Goal: Information Seeking & Learning: Learn about a topic

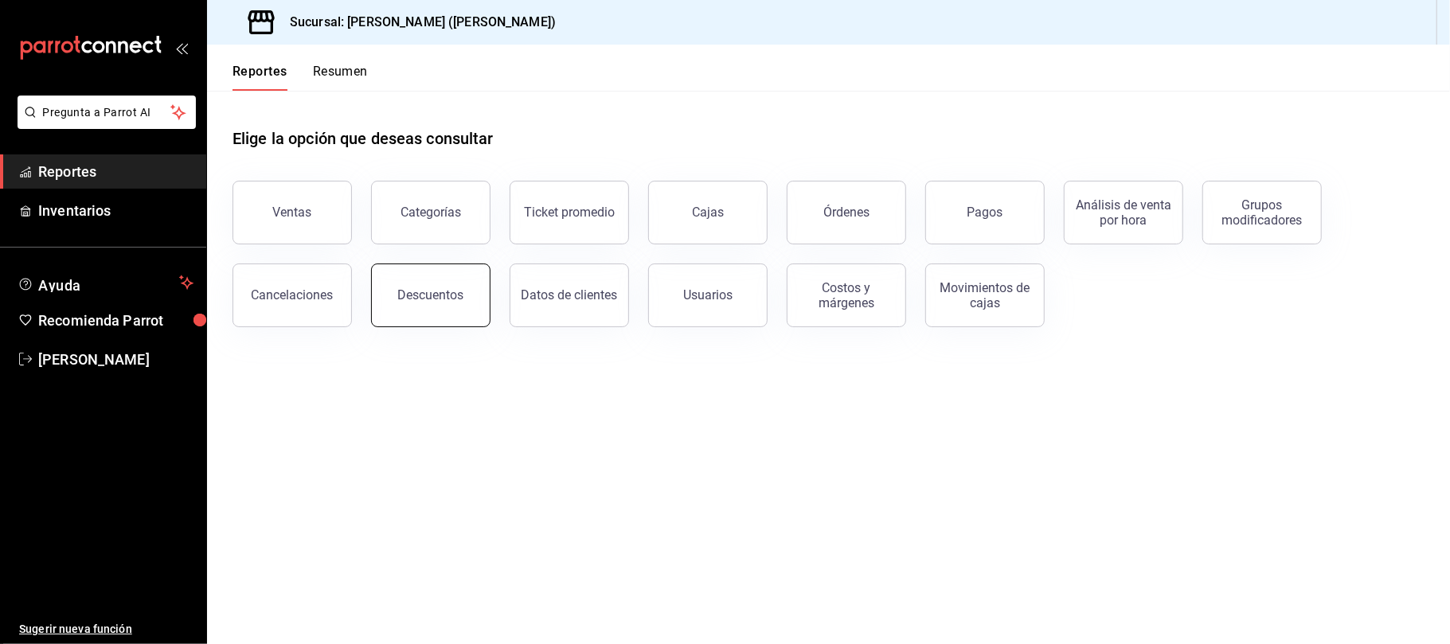
click at [420, 301] on div "Descuentos" at bounding box center [431, 294] width 66 height 15
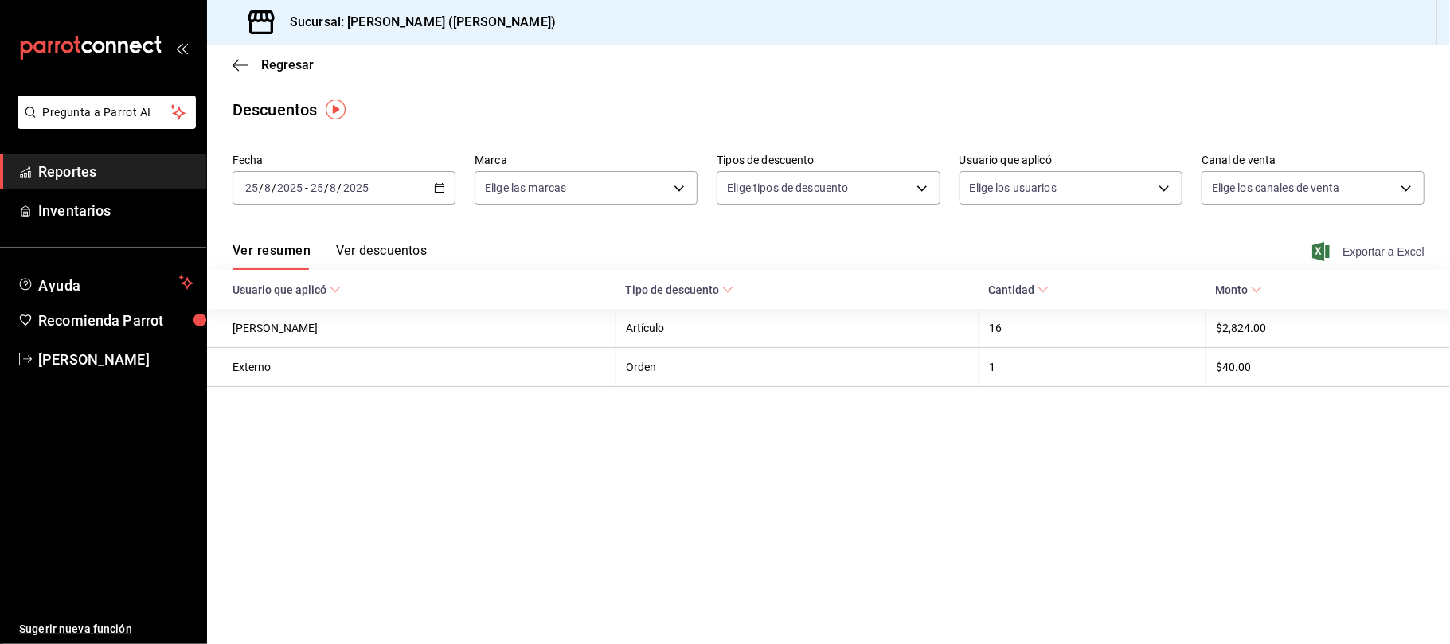
click at [1384, 249] on span "Exportar a Excel" at bounding box center [1370, 251] width 109 height 19
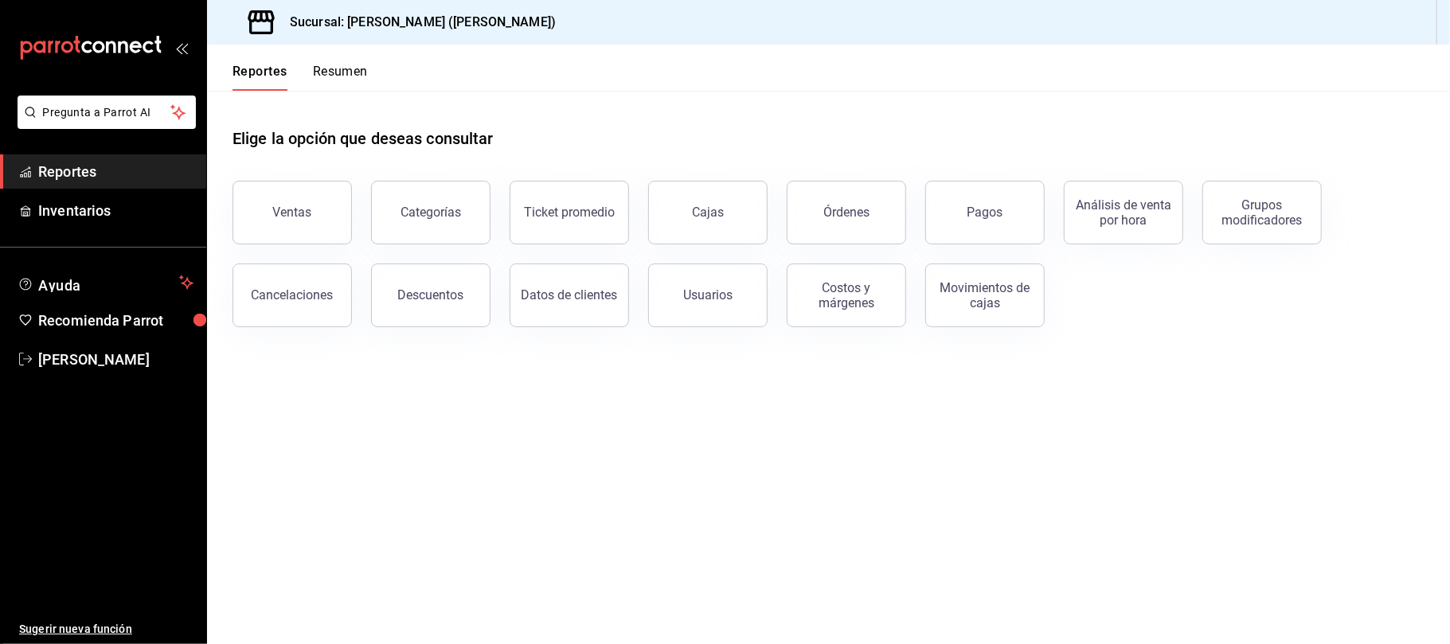
click at [450, 317] on button "Descuentos" at bounding box center [430, 296] width 119 height 64
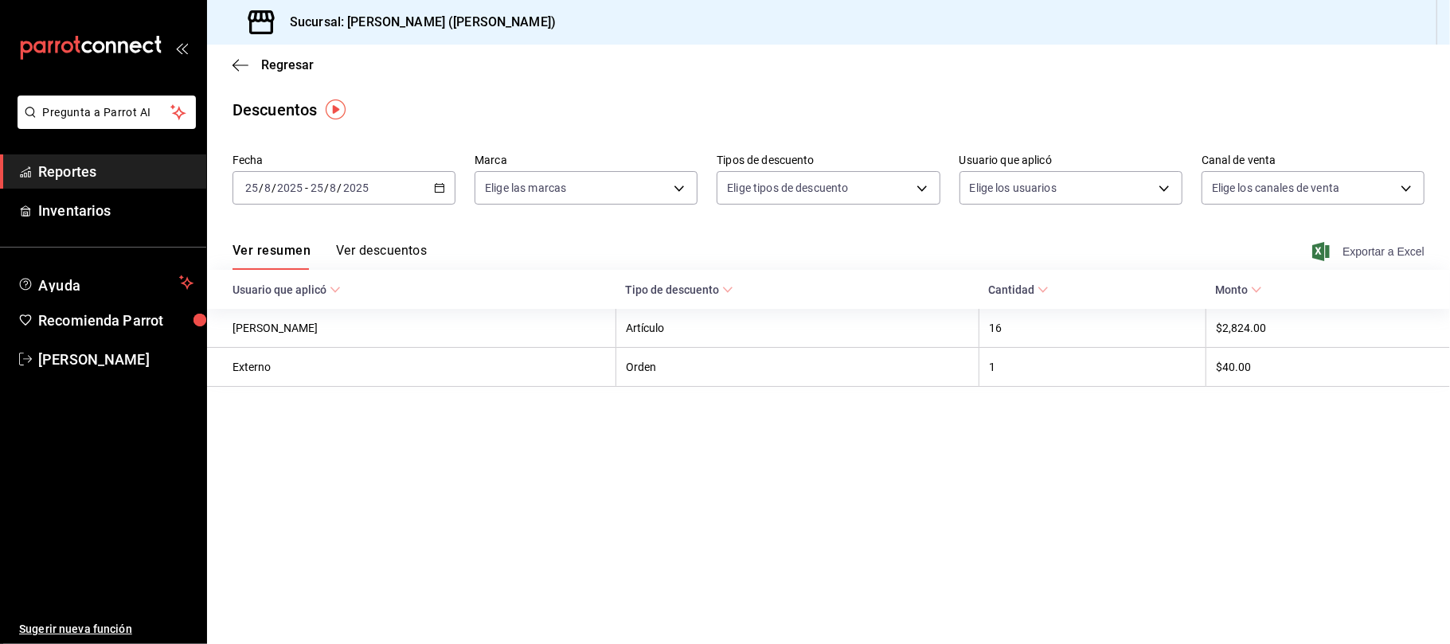
click at [1370, 255] on span "Exportar a Excel" at bounding box center [1370, 251] width 109 height 19
click at [303, 65] on span "Regresar" at bounding box center [287, 64] width 53 height 15
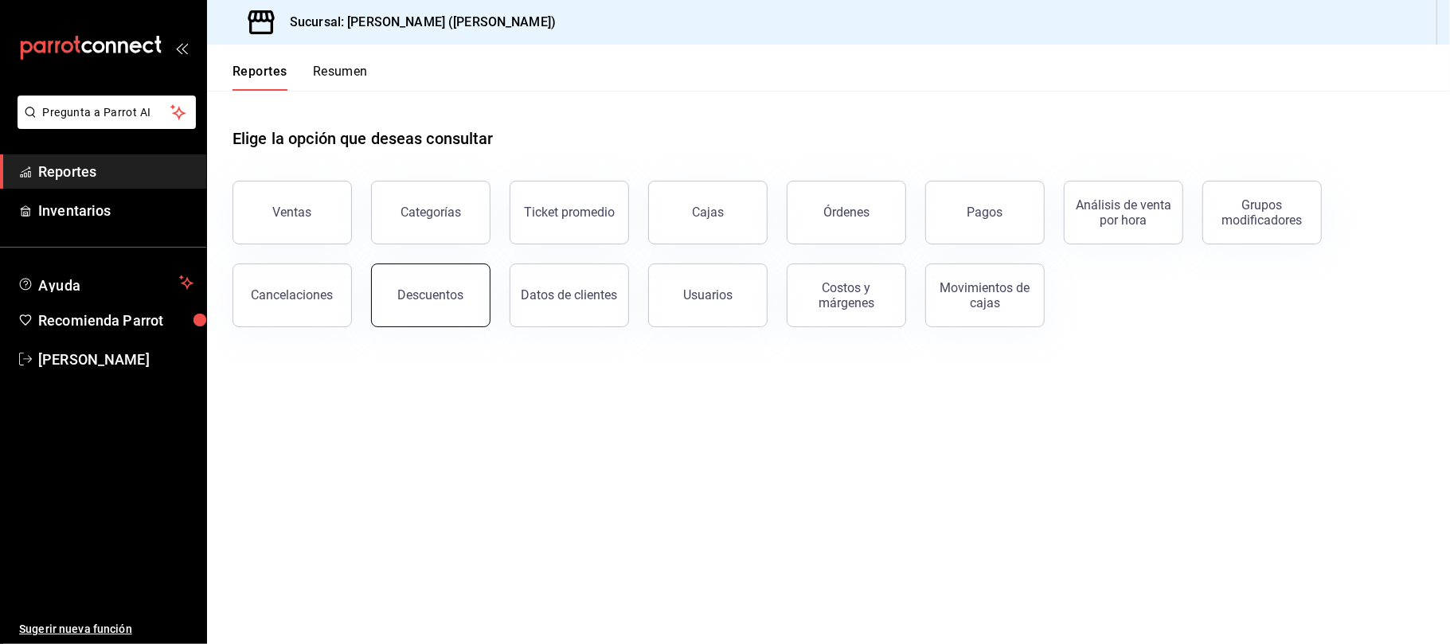
click at [452, 299] on div "Descuentos" at bounding box center [431, 294] width 66 height 15
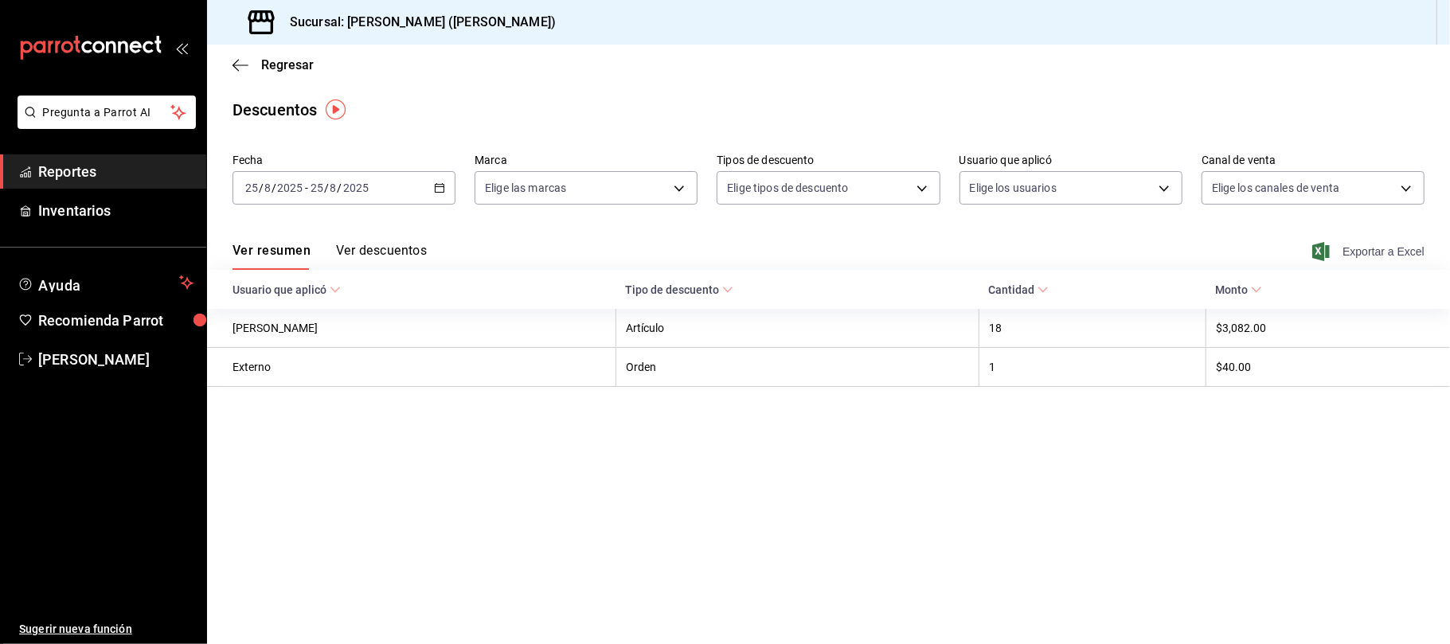
click at [1383, 247] on span "Exportar a Excel" at bounding box center [1370, 251] width 109 height 19
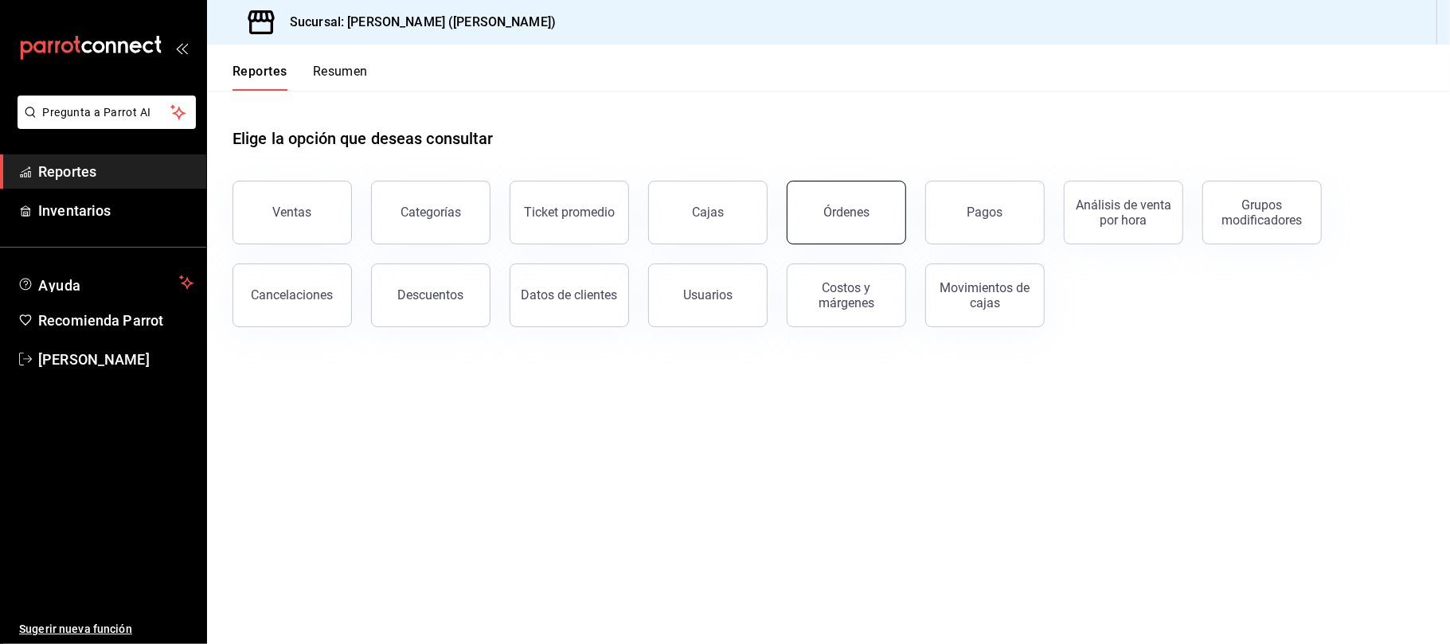
click at [815, 205] on button "Órdenes" at bounding box center [846, 213] width 119 height 64
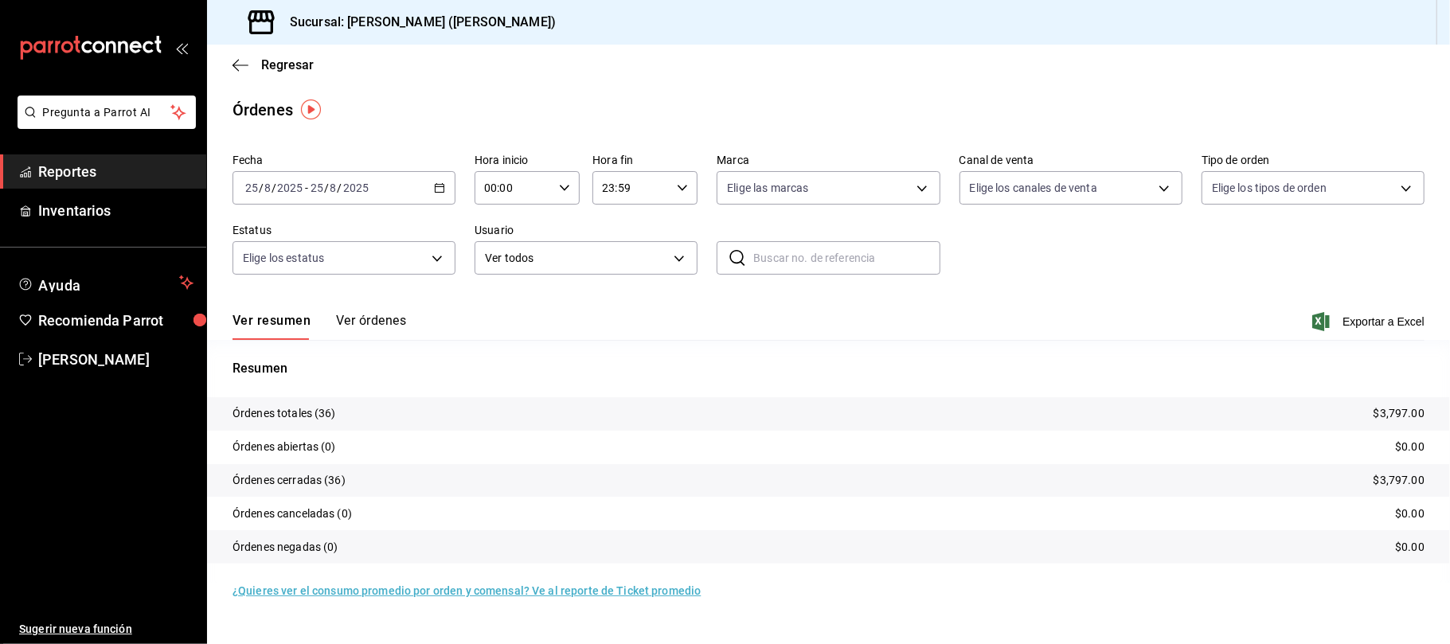
click at [364, 323] on button "Ver órdenes" at bounding box center [371, 326] width 70 height 27
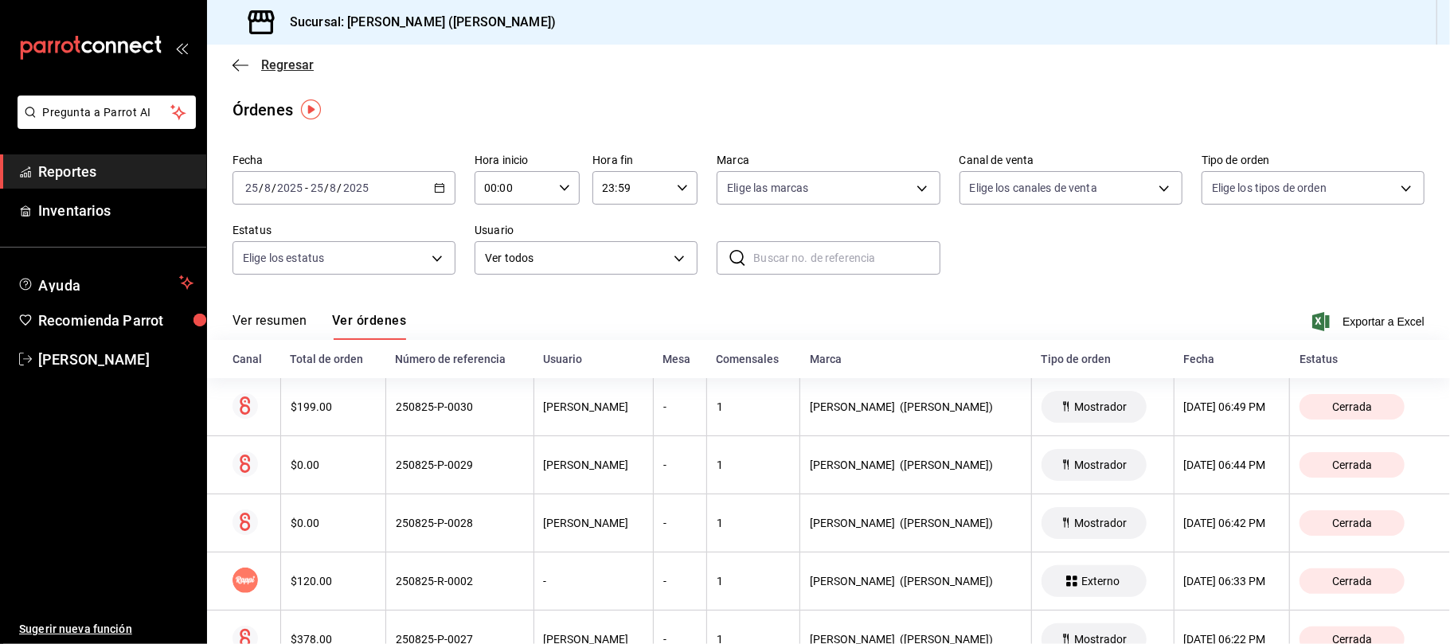
click at [287, 61] on span "Regresar" at bounding box center [287, 64] width 53 height 15
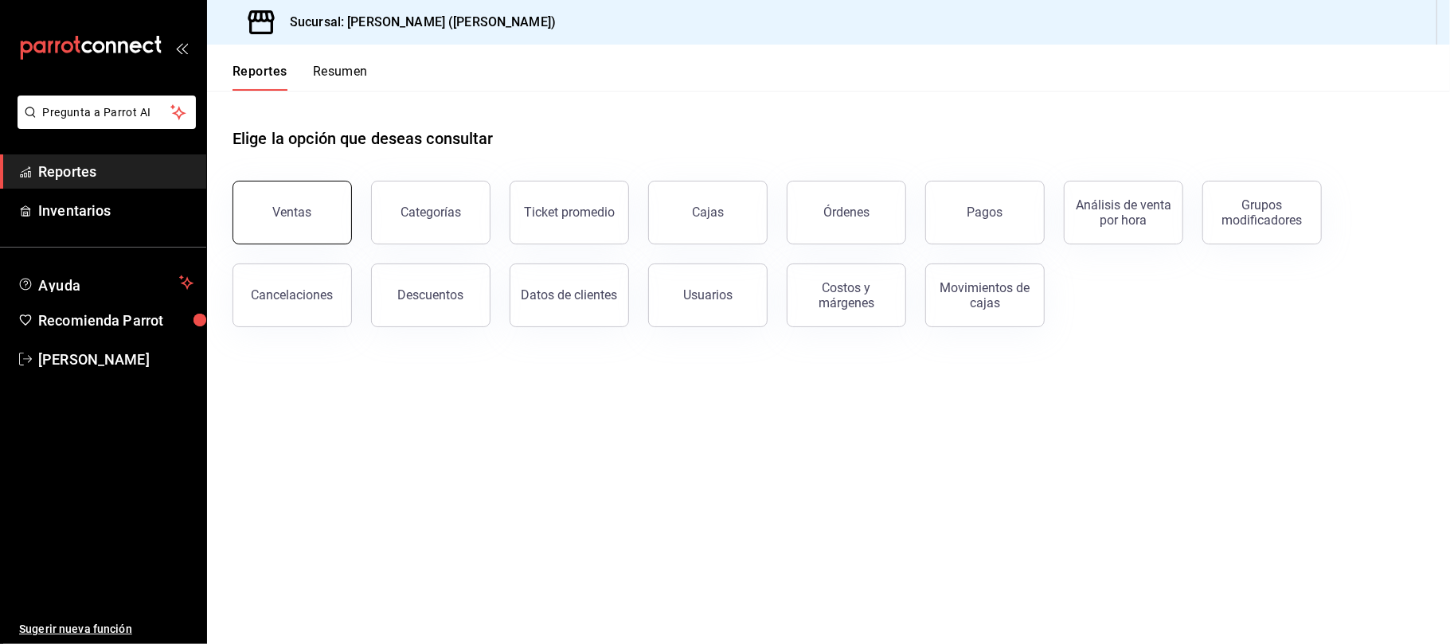
click at [322, 204] on button "Ventas" at bounding box center [292, 213] width 119 height 64
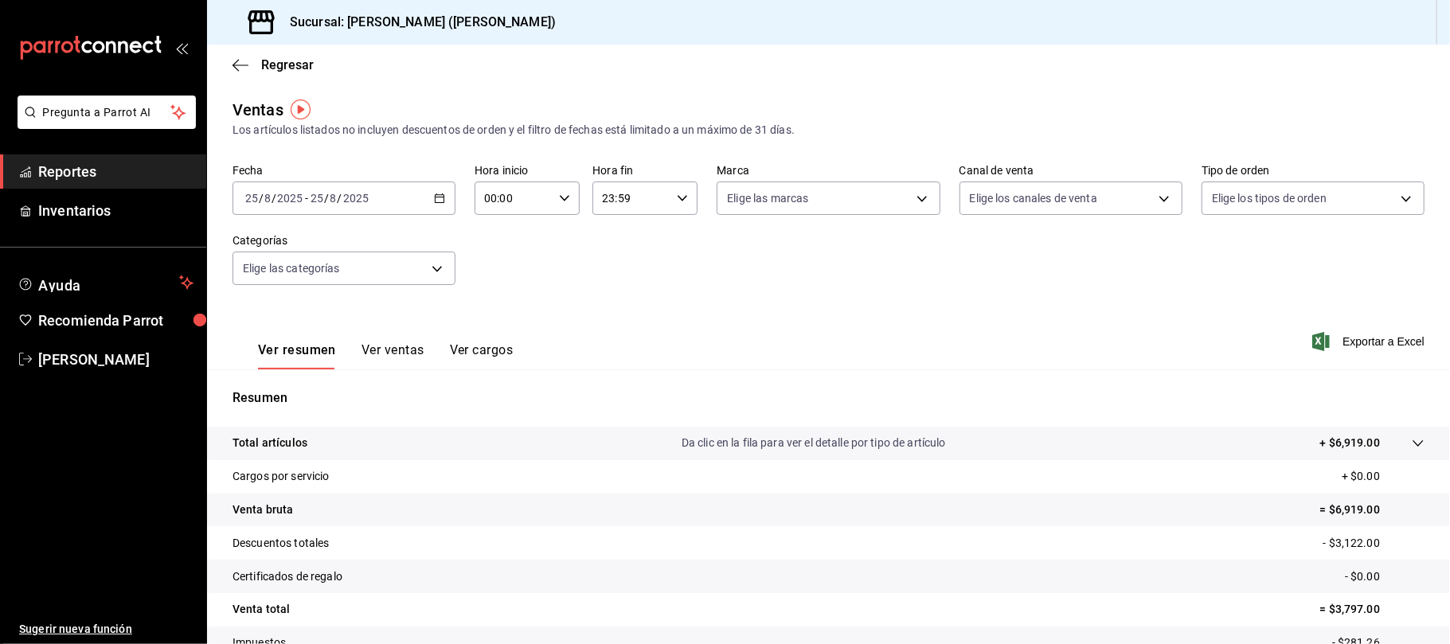
click at [409, 346] on button "Ver ventas" at bounding box center [393, 355] width 63 height 27
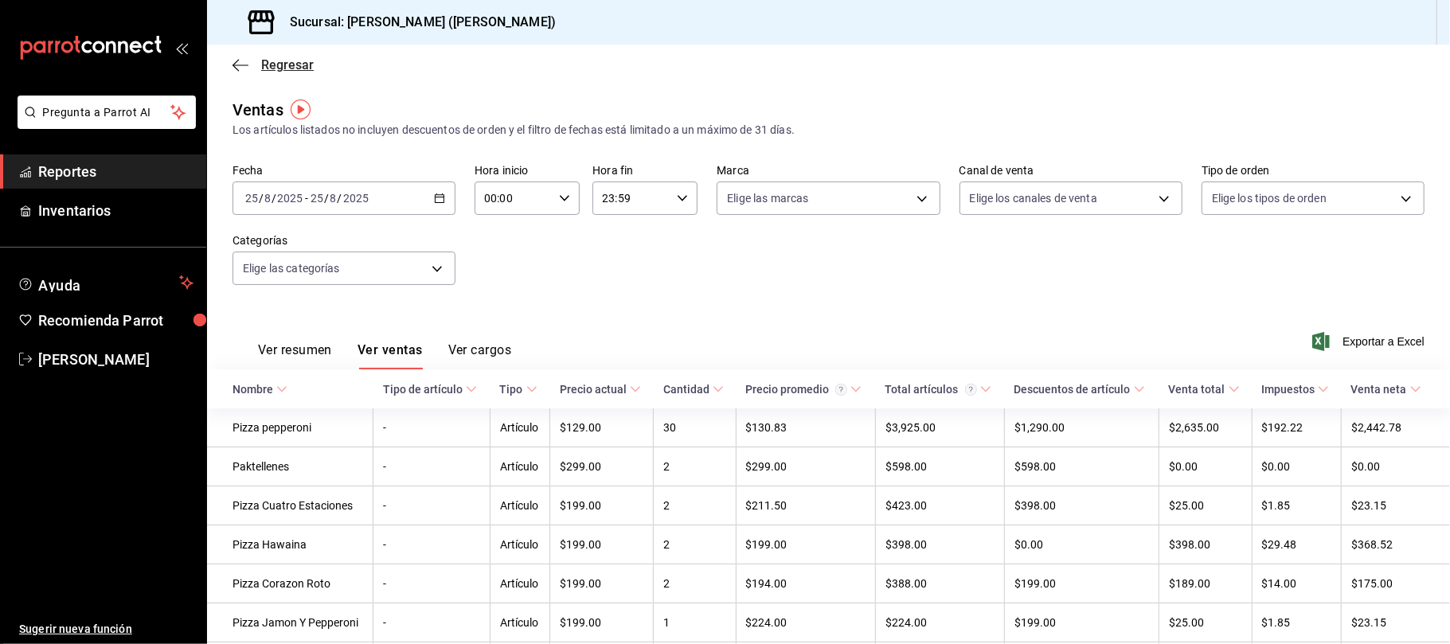
click at [284, 58] on span "Regresar" at bounding box center [287, 64] width 53 height 15
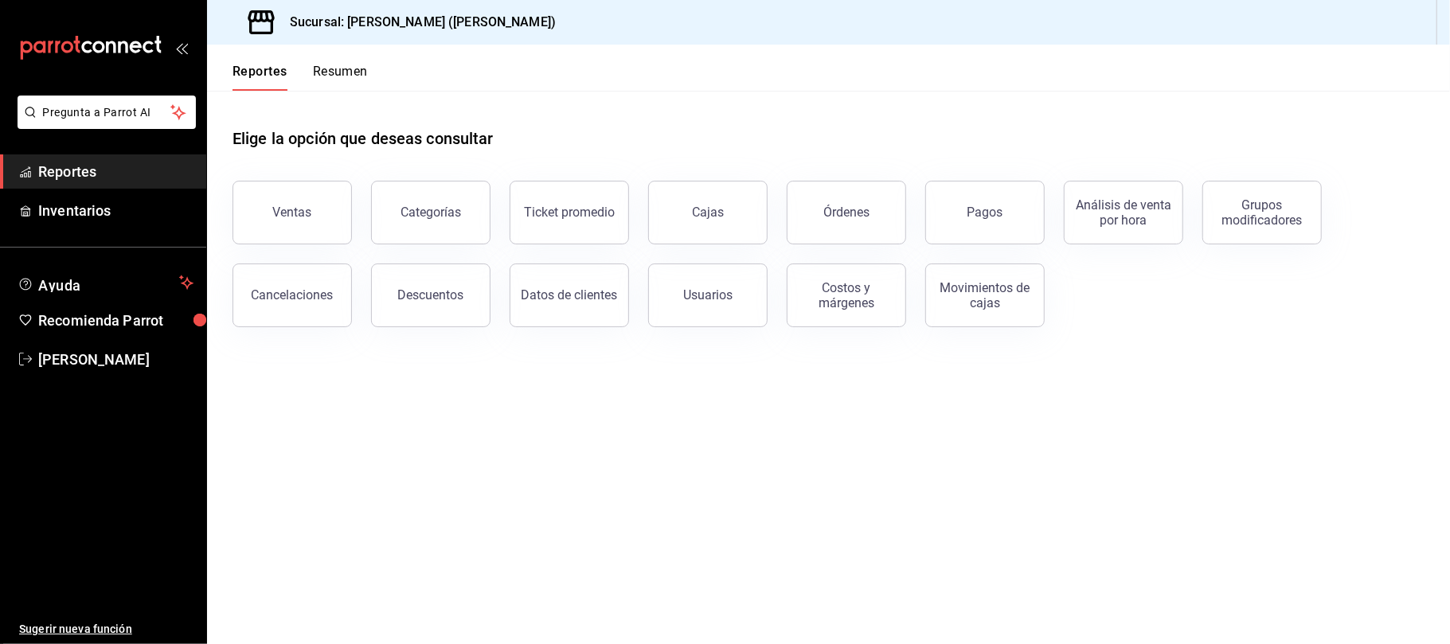
click at [1199, 77] on header "Reportes Resumen" at bounding box center [828, 68] width 1243 height 46
click at [277, 76] on button "Reportes" at bounding box center [260, 77] width 55 height 27
click at [293, 195] on button "Ventas" at bounding box center [292, 213] width 119 height 64
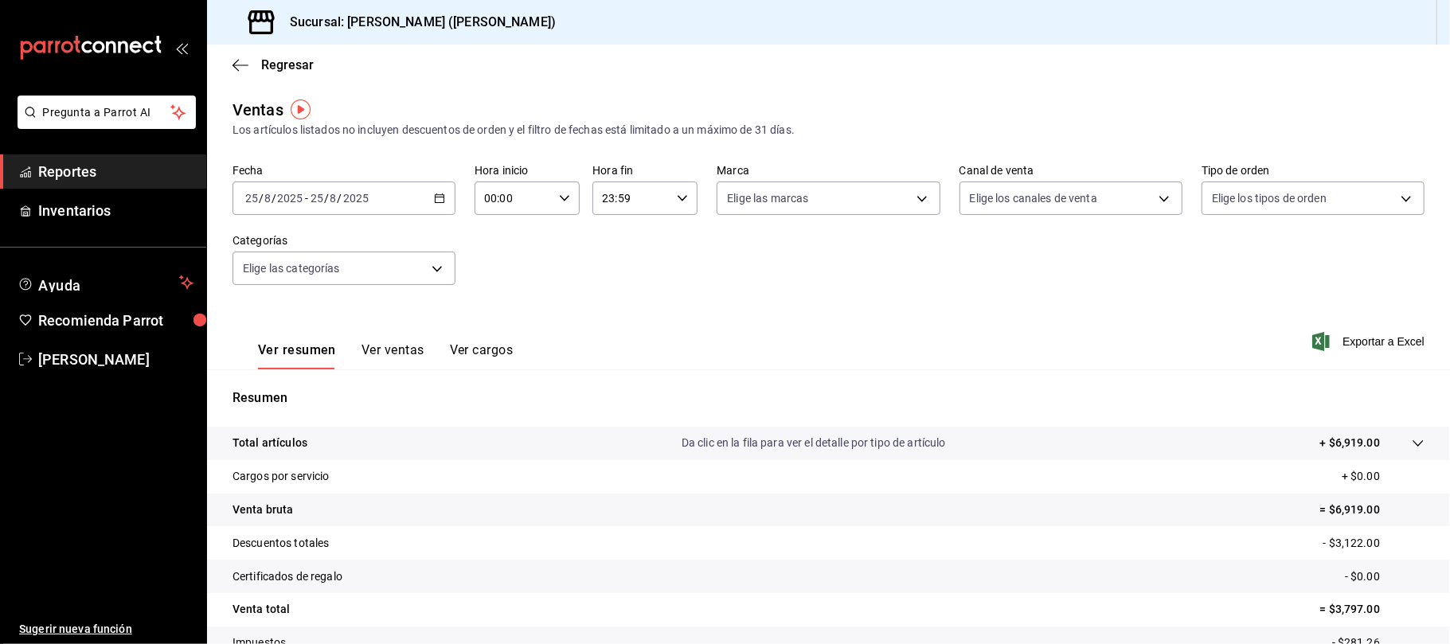
click at [294, 74] on div "Regresar" at bounding box center [828, 65] width 1243 height 41
click at [295, 64] on span "Regresar" at bounding box center [287, 64] width 53 height 15
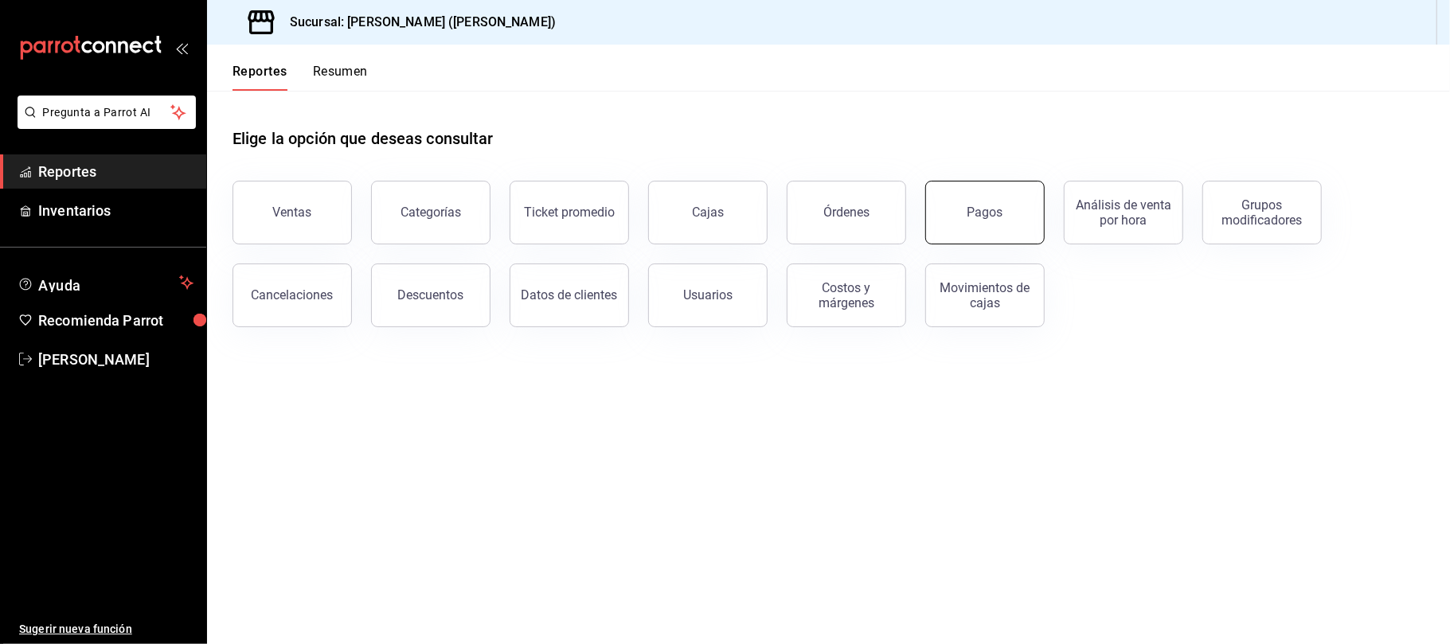
click at [963, 204] on button "Pagos" at bounding box center [984, 213] width 119 height 64
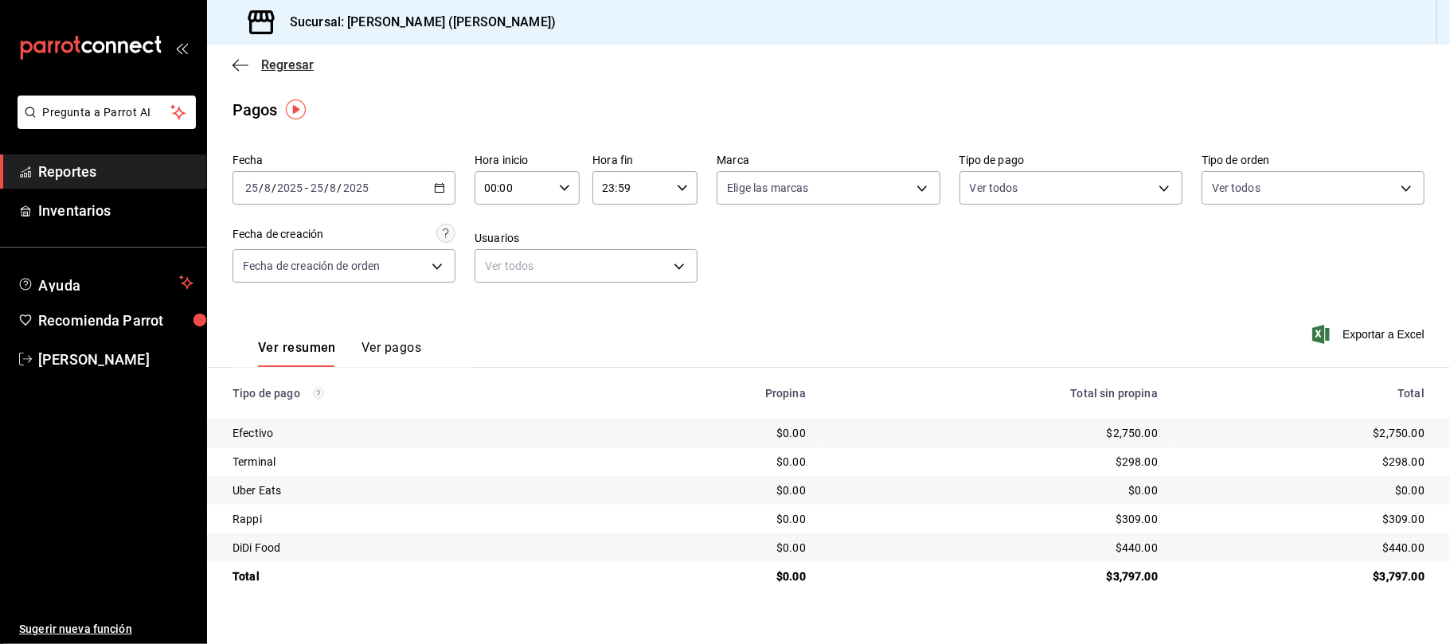
click at [295, 65] on span "Regresar" at bounding box center [287, 64] width 53 height 15
